Goal: Information Seeking & Learning: Find specific fact

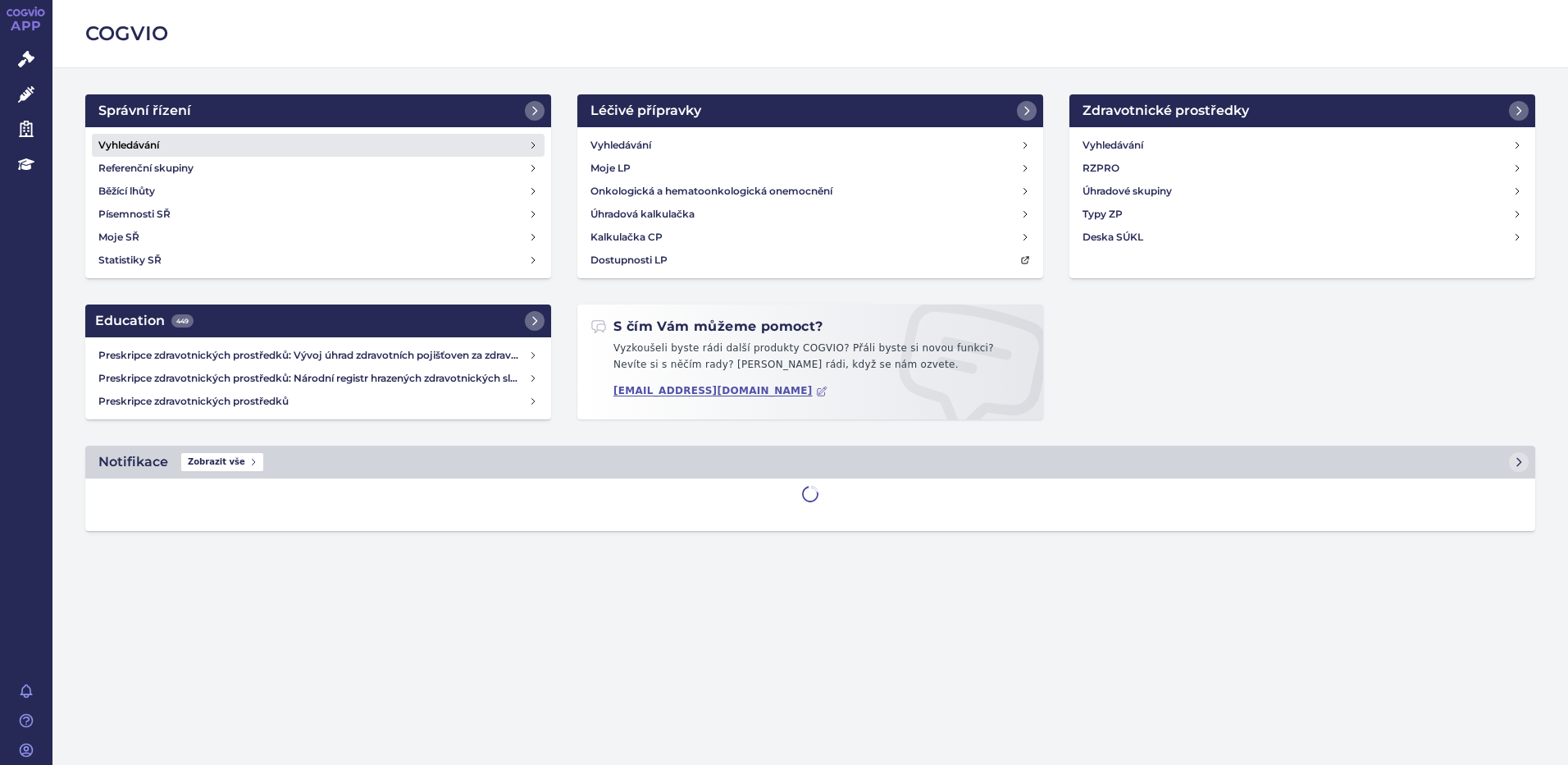
click at [175, 143] on link "Vyhledávání" at bounding box center [318, 145] width 452 height 23
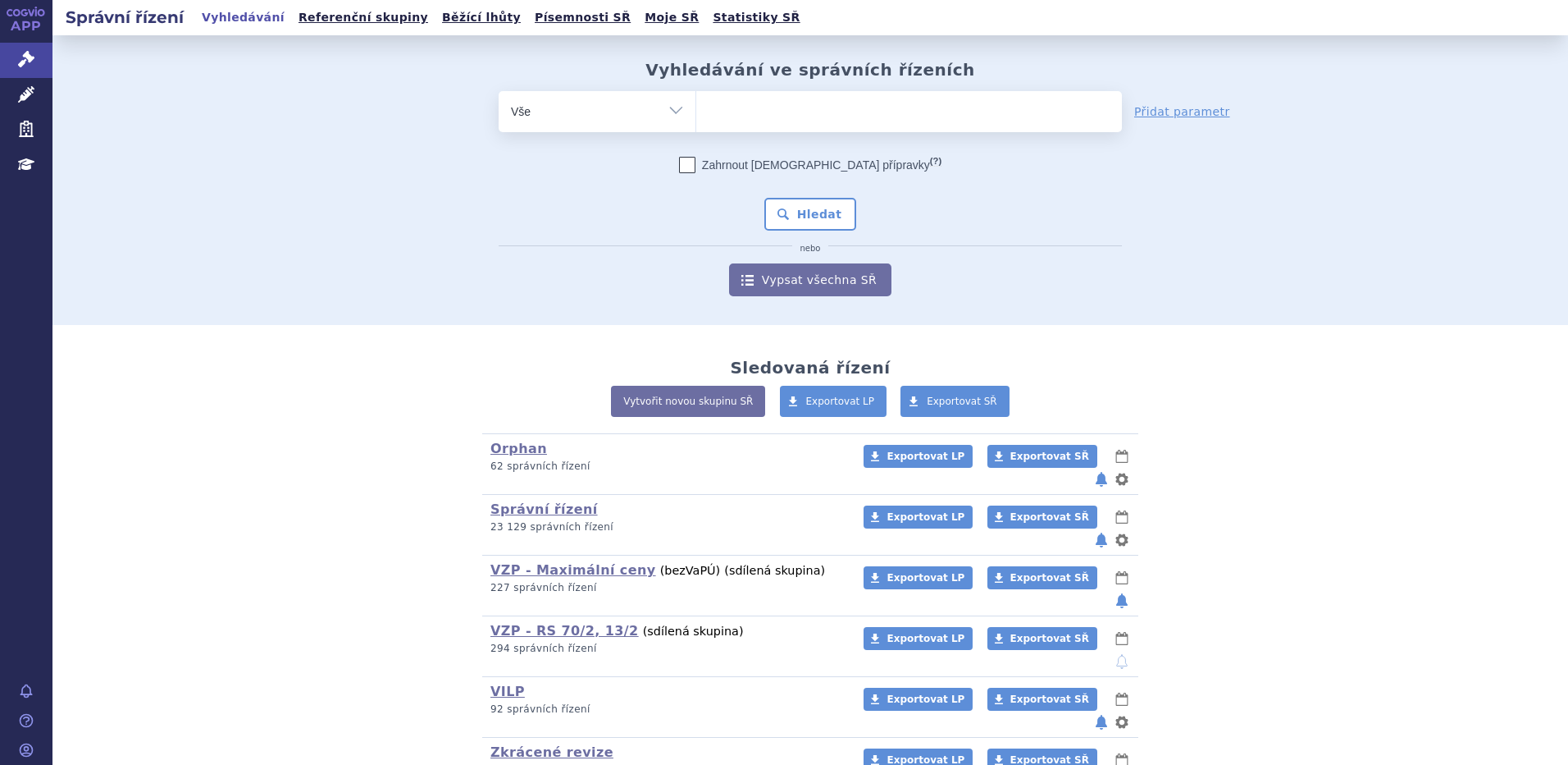
click at [772, 104] on ul at bounding box center [909, 108] width 425 height 35
click at [696, 104] on select at bounding box center [696, 110] width 1 height 41
type input "fil"
type input "fils"
type input "filsu"
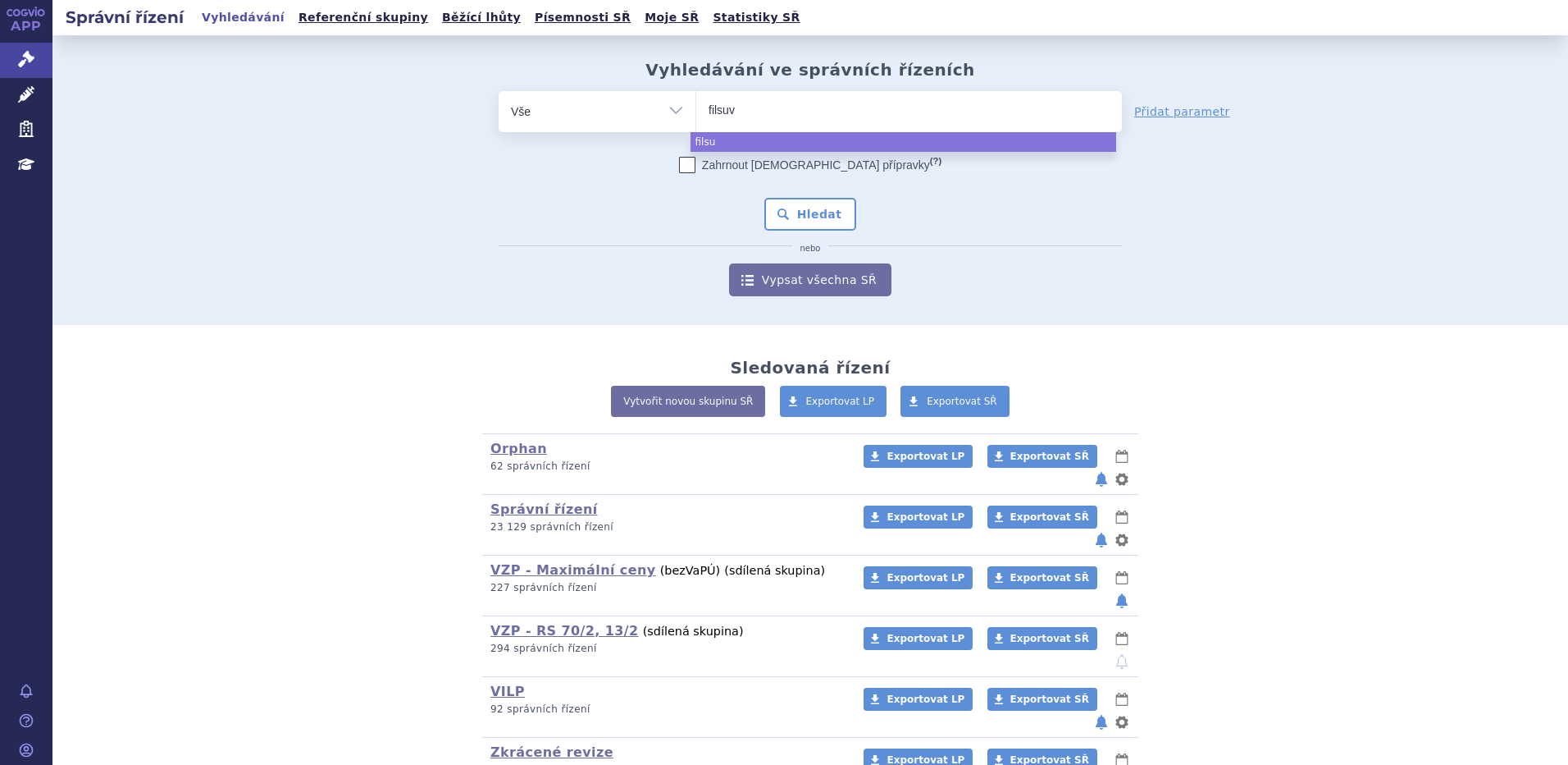
type input "filsuve"
type input "filsuvez"
select select "filsuvez"
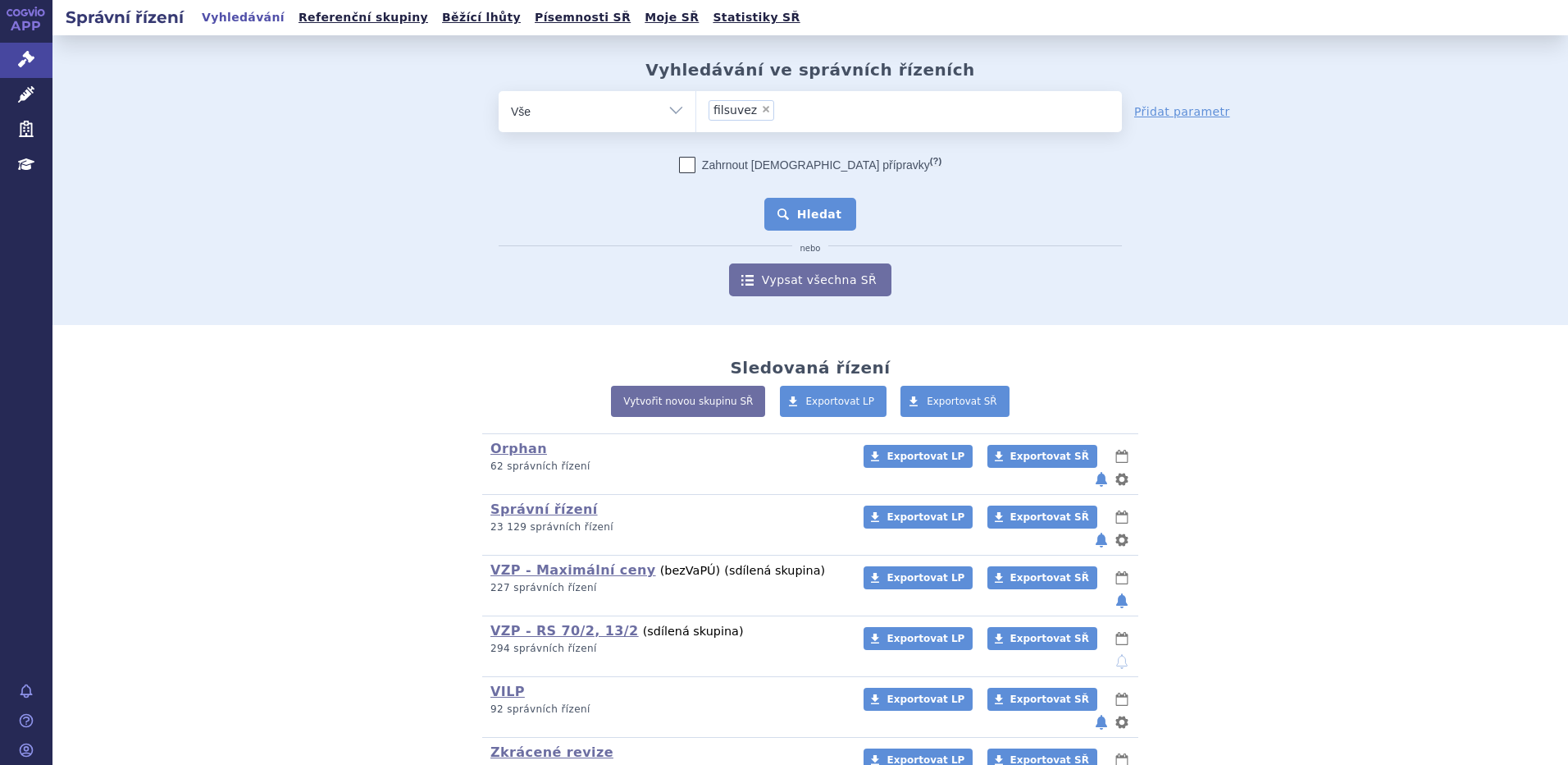
click at [808, 221] on button "Hledat" at bounding box center [811, 214] width 93 height 33
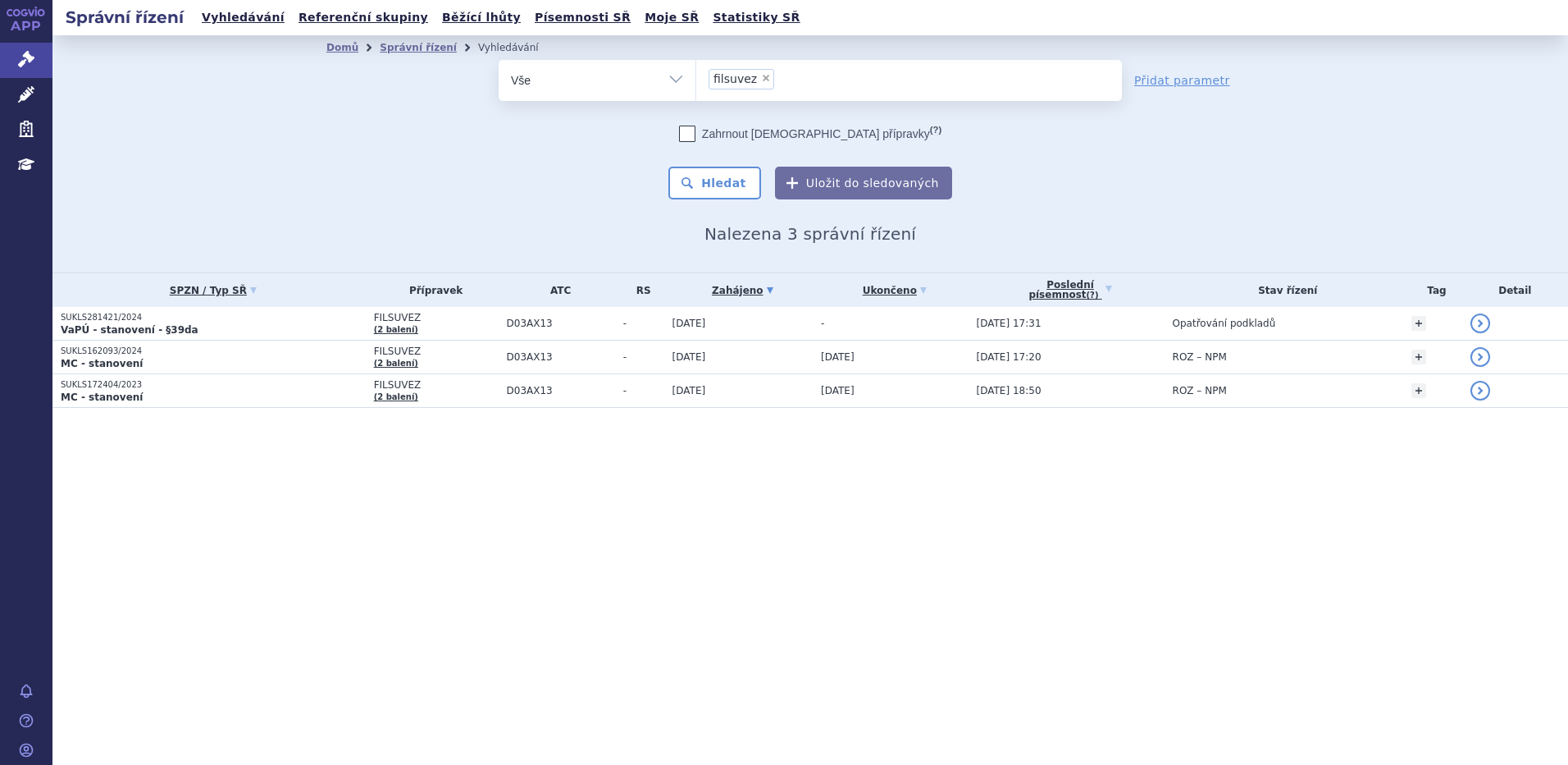
click at [115, 318] on p "SUKLS281421/2024" at bounding box center [214, 317] width 305 height 12
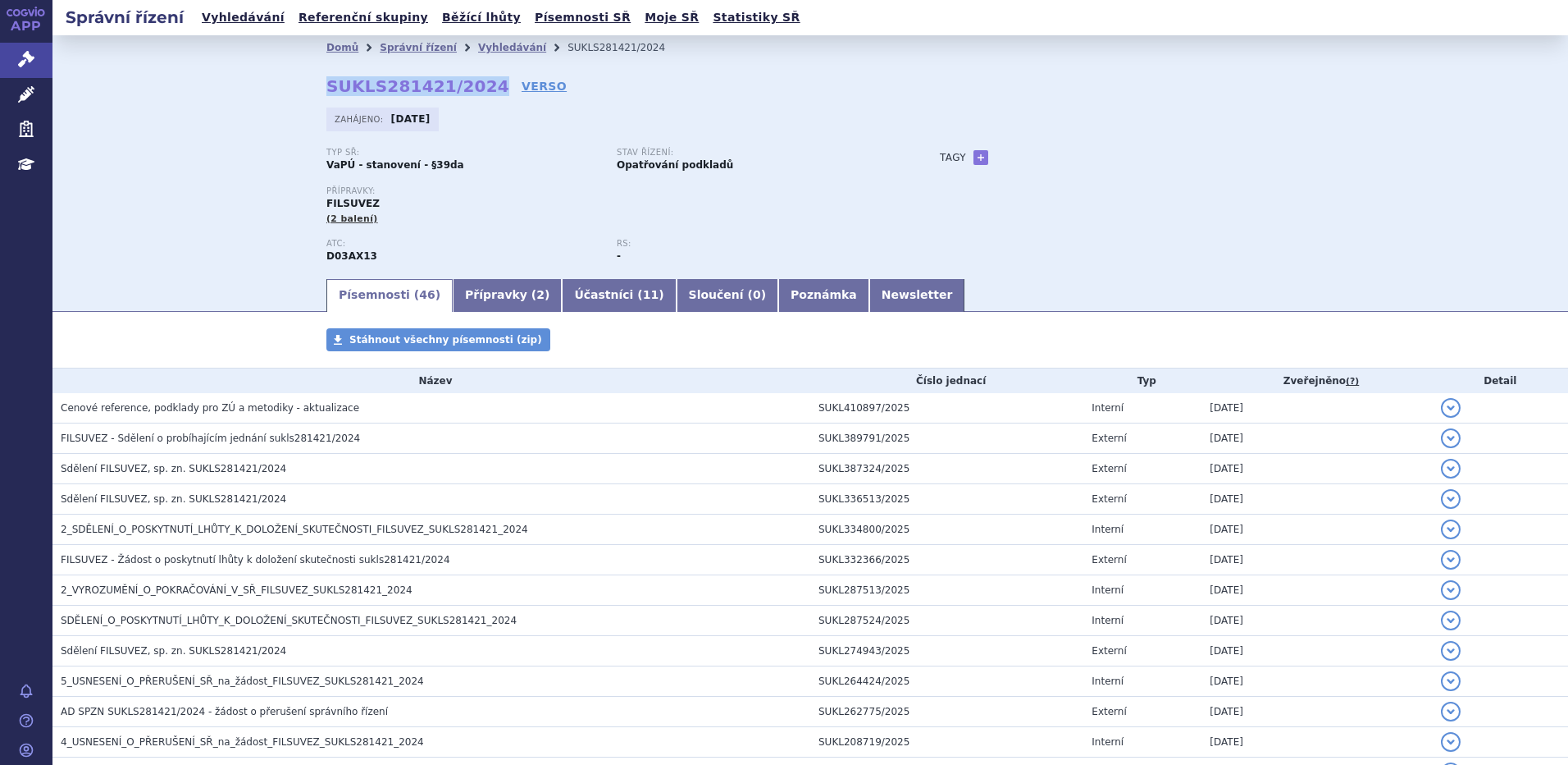
drag, startPoint x: 317, startPoint y: 88, endPoint x: 471, endPoint y: 90, distance: 154.0
click at [471, 90] on div "Domů Správní řízení Vyhledávání SUKLS281421/2024 SUKLS281421/2024 VERSO Zahájen…" at bounding box center [810, 168] width 1033 height 217
copy strong "SUKLS281421/2024"
click at [223, 189] on div "Domů Správní řízení Vyhledávání SUKLS281421/2024 SUKLS281421/2024 VERSO Zahájen…" at bounding box center [810, 155] width 1516 height 241
